Goal: Information Seeking & Learning: Learn about a topic

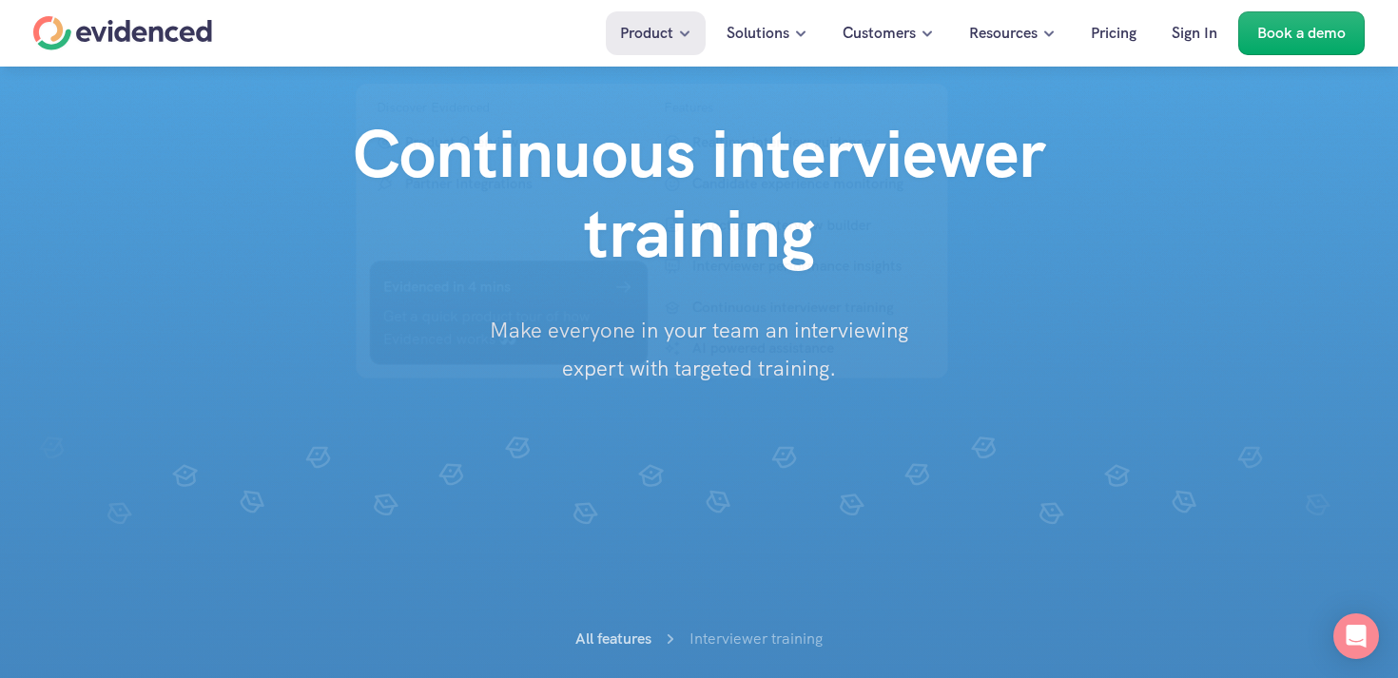
scroll to position [79, 0]
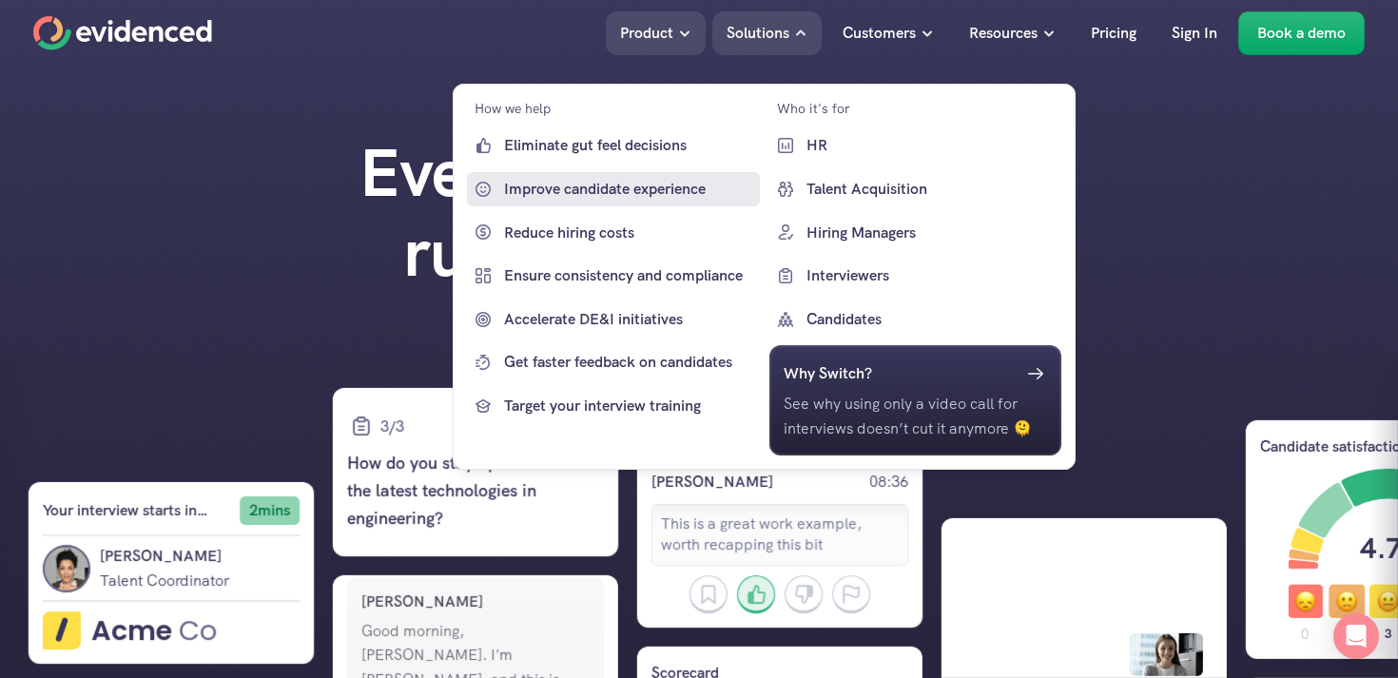
click at [605, 177] on p "Improve candidate experience" at bounding box center [629, 189] width 251 height 25
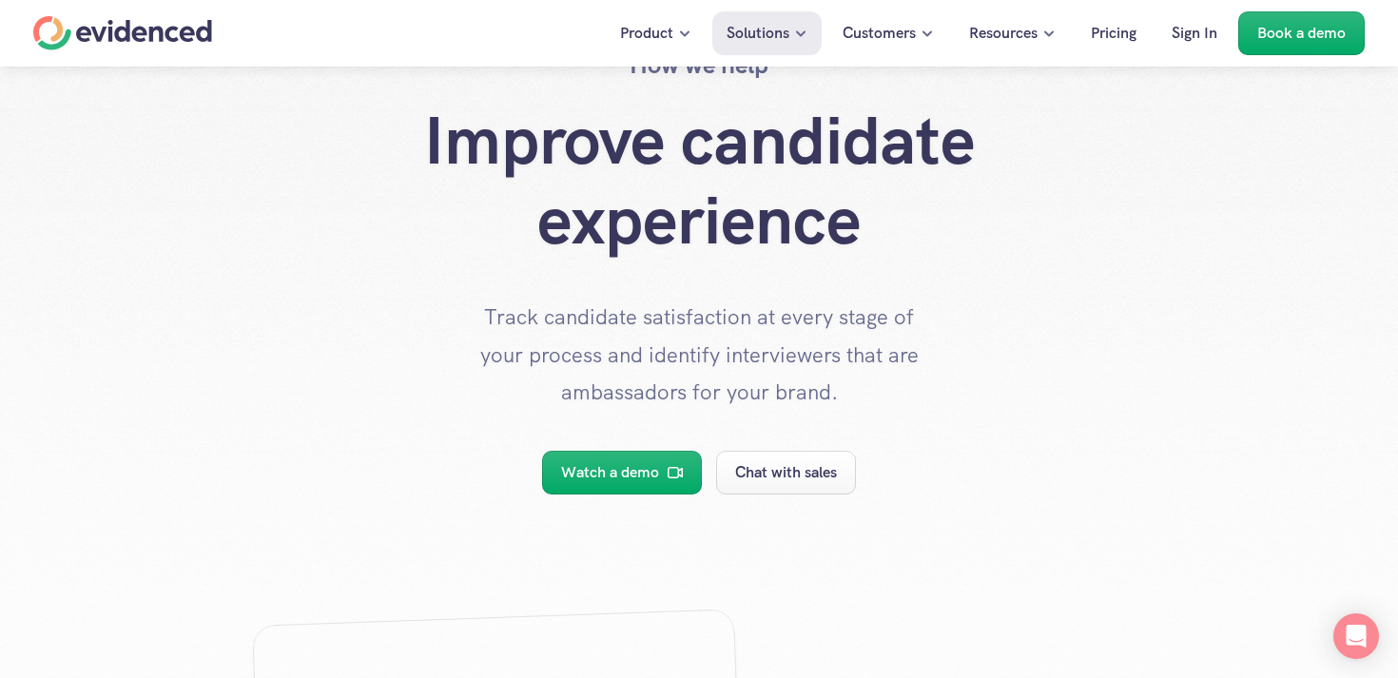
scroll to position [111, 0]
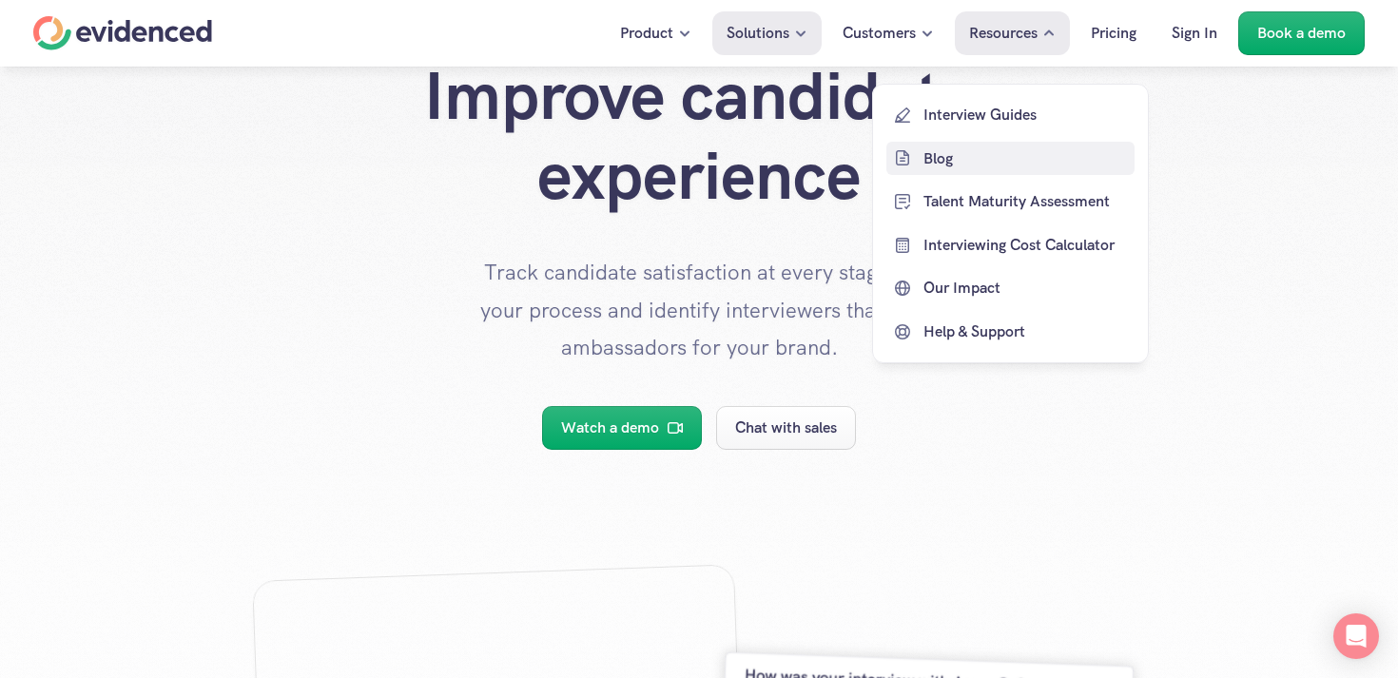
click at [931, 166] on p "Blog" at bounding box center [1027, 158] width 206 height 25
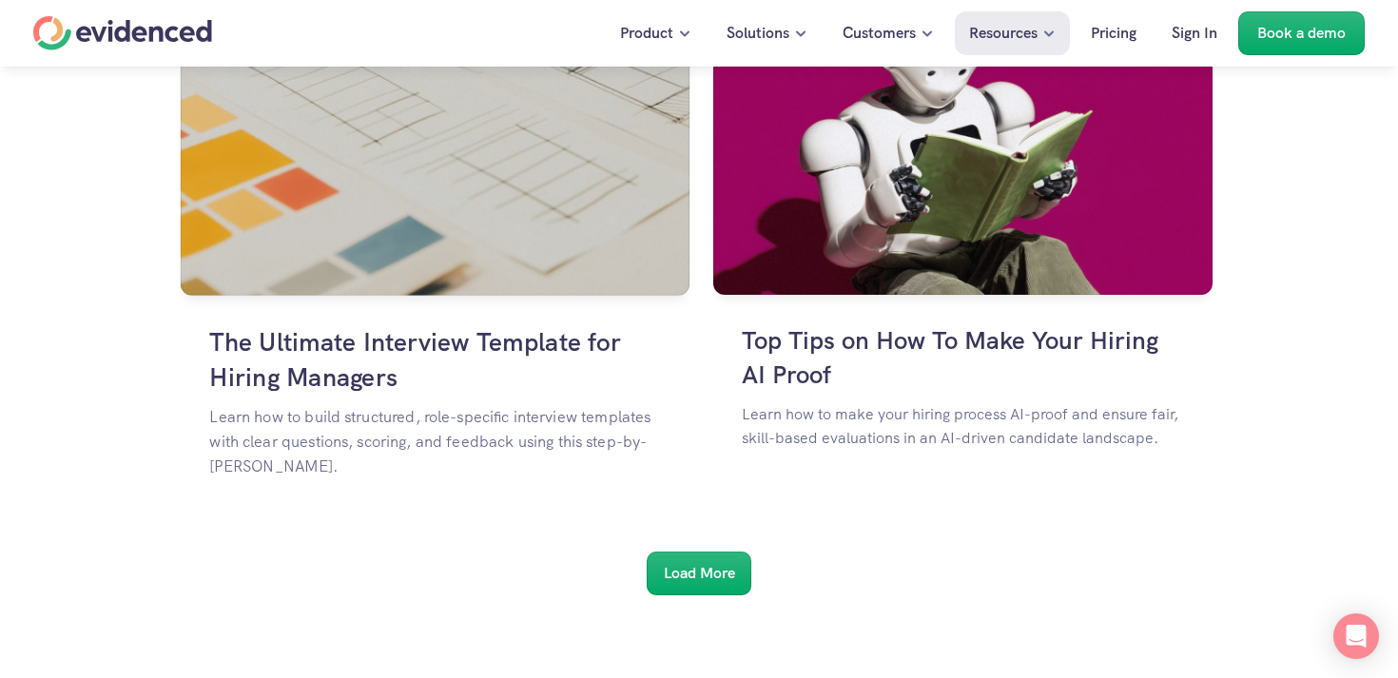
scroll to position [3259, 0]
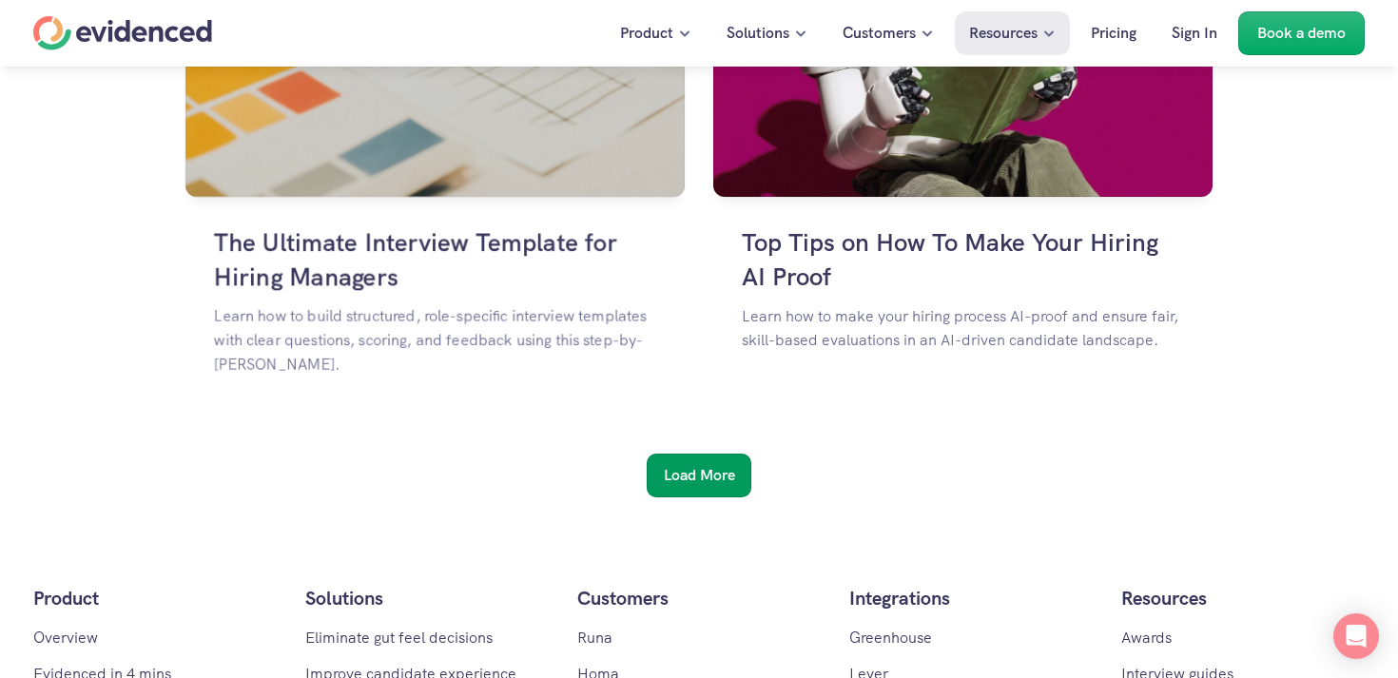
click at [677, 471] on h6 "Load More" at bounding box center [699, 475] width 71 height 25
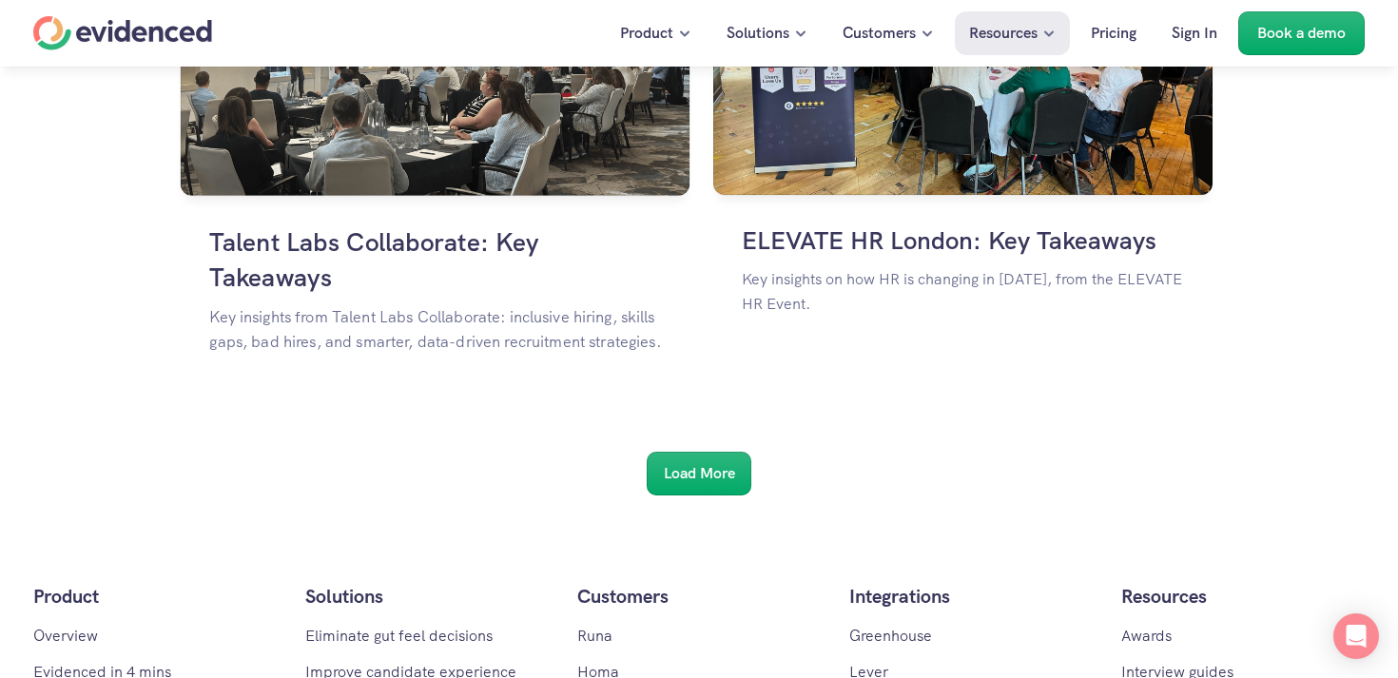
click at [677, 471] on h6 "Load More" at bounding box center [699, 473] width 71 height 25
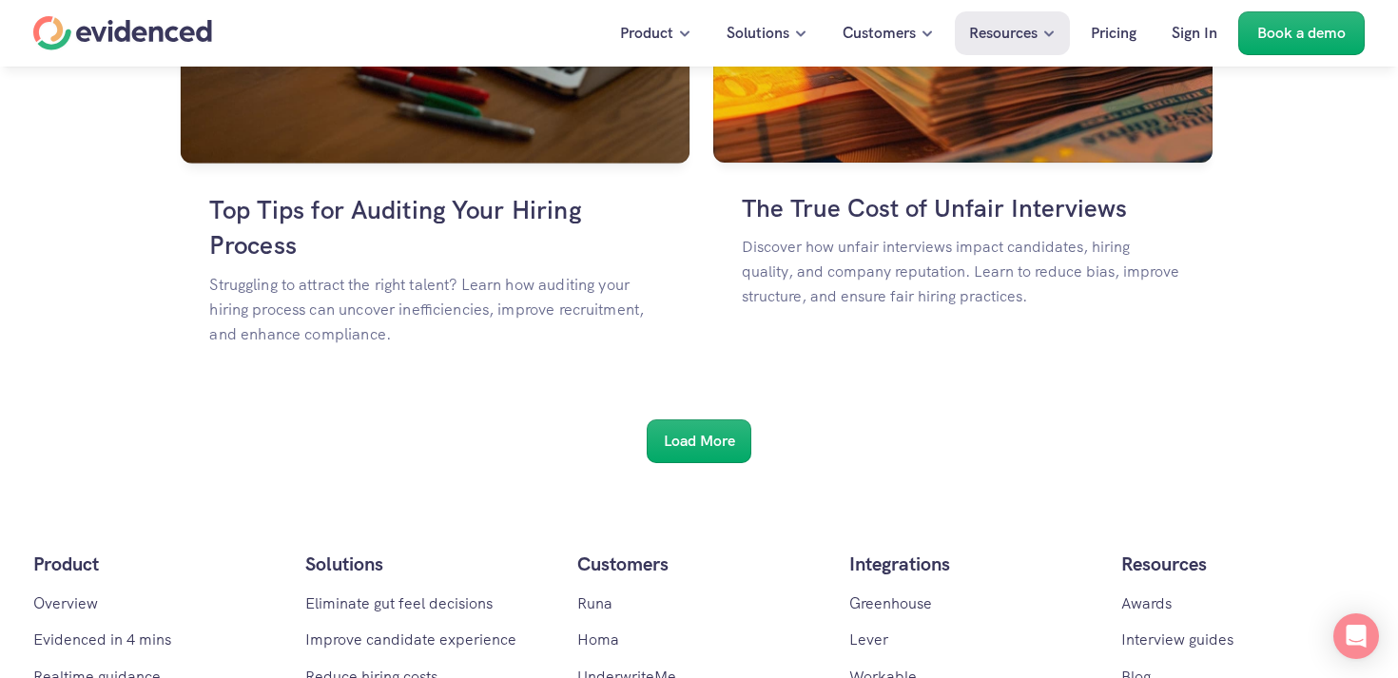
scroll to position [8028, 0]
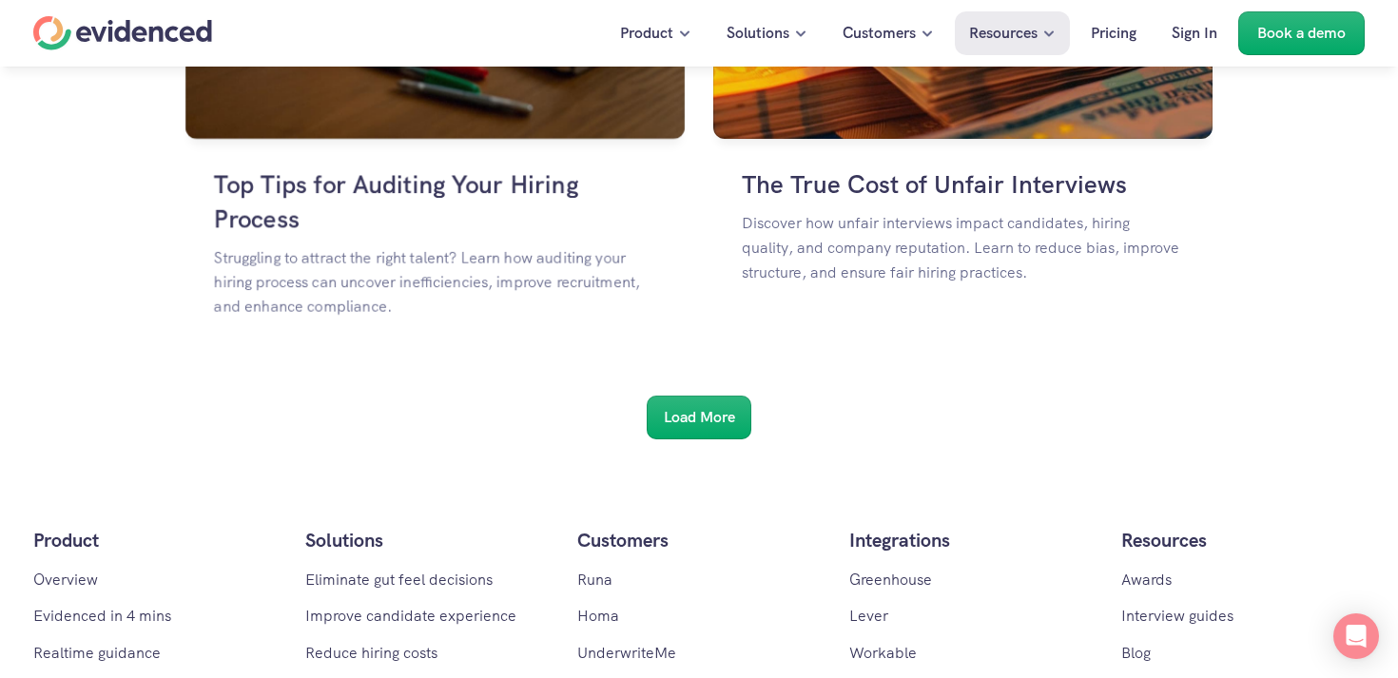
click at [691, 427] on h6 "Load More" at bounding box center [699, 417] width 71 height 25
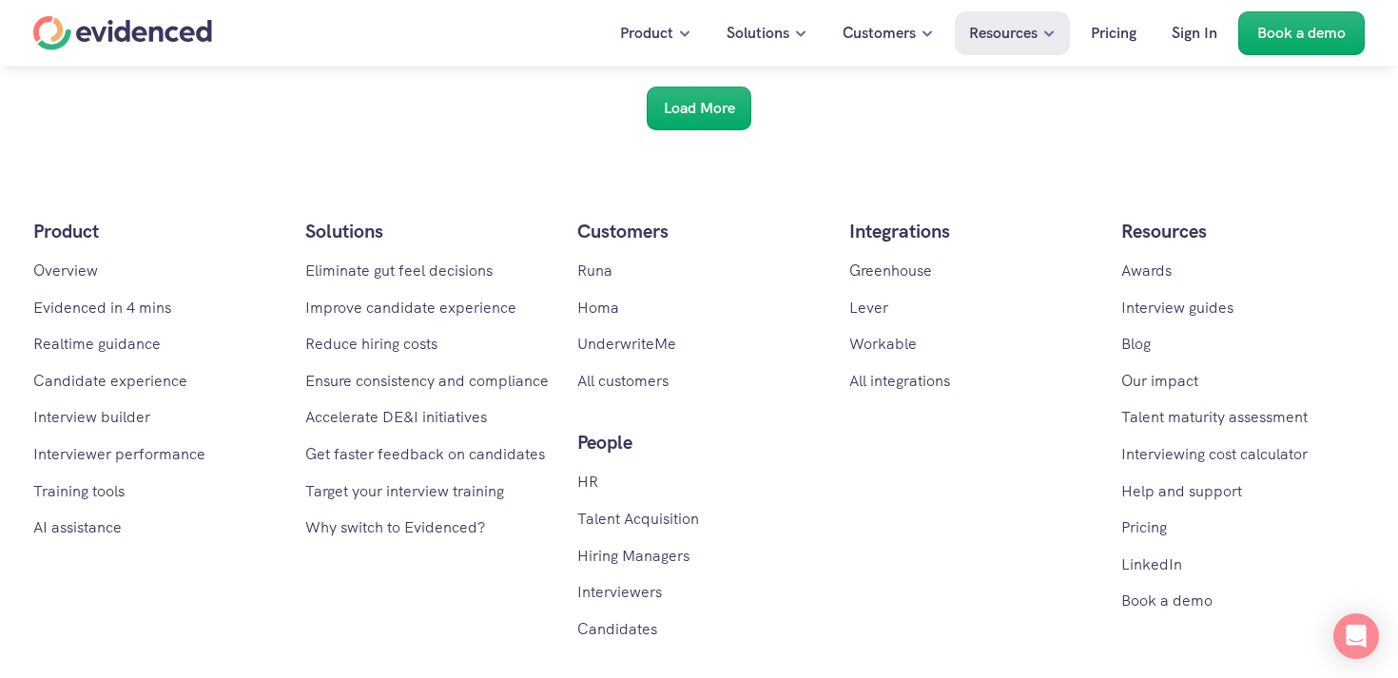
scroll to position [10921, 0]
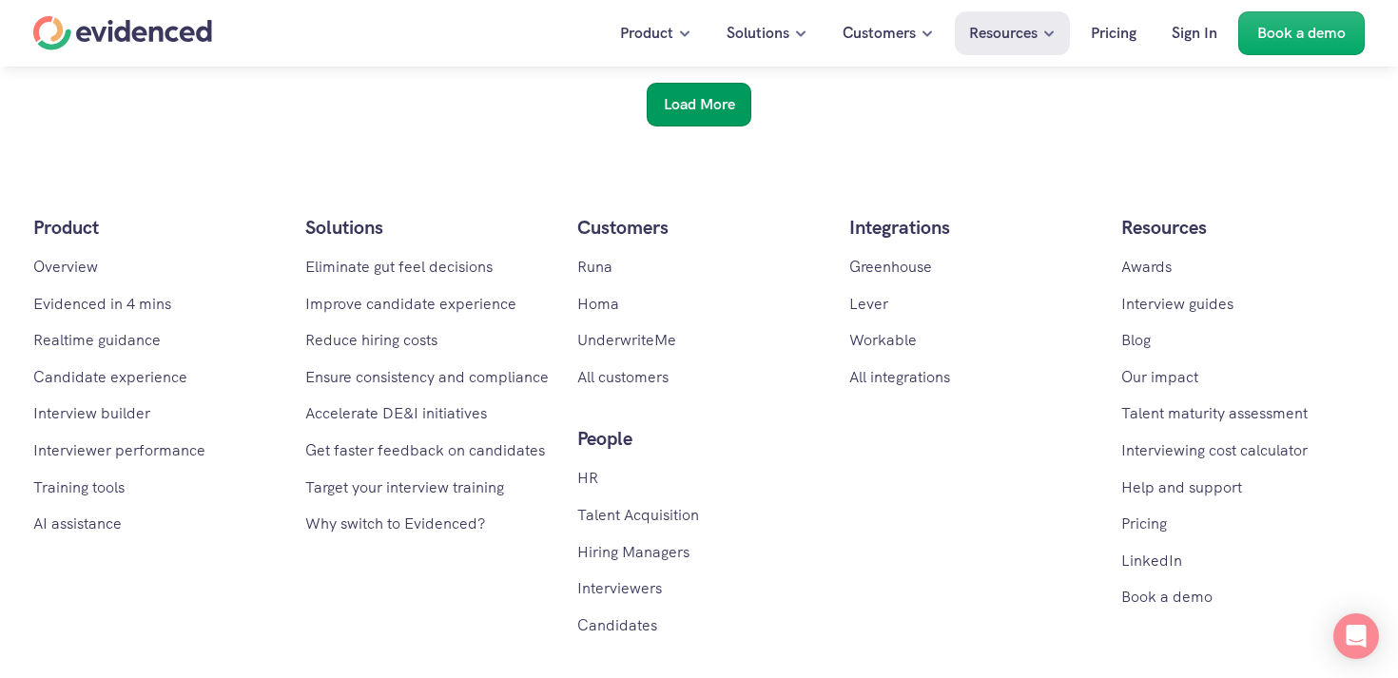
click at [676, 127] on div "Load More" at bounding box center [699, 105] width 105 height 44
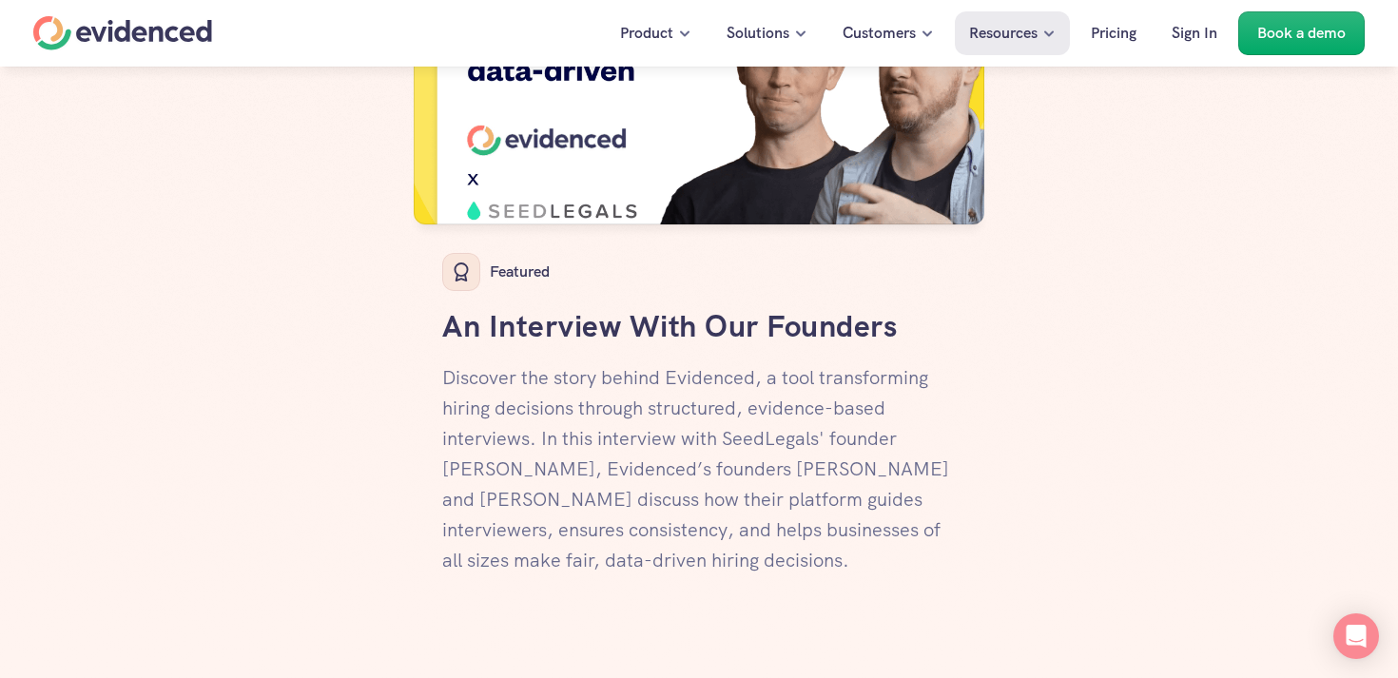
scroll to position [0, 0]
